Goal: Find specific page/section: Find specific page/section

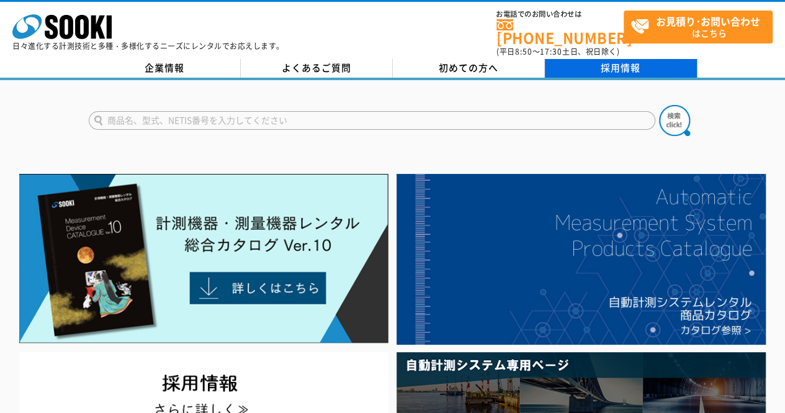
click at [652, 63] on link "採用情報" at bounding box center [621, 68] width 152 height 19
click at [589, 59] on link "採用情報" at bounding box center [621, 68] width 152 height 19
